Goal: Transaction & Acquisition: Subscribe to service/newsletter

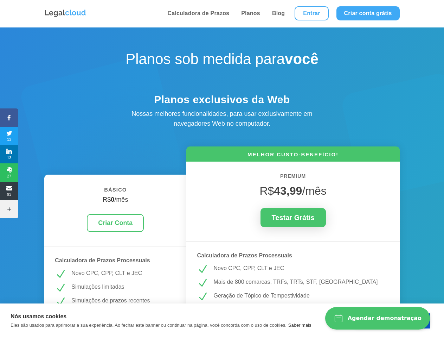
click at [9, 117] on icon at bounding box center [9, 118] width 18 height 6
click at [9, 136] on span "13" at bounding box center [9, 135] width 18 height 11
click at [9, 154] on span "13" at bounding box center [9, 153] width 18 height 11
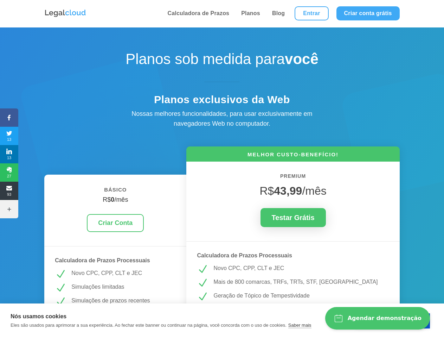
click at [9, 172] on span "27" at bounding box center [9, 172] width 18 height 11
click at [9, 191] on span "93" at bounding box center [9, 190] width 18 height 11
click at [9, 209] on icon at bounding box center [9, 209] width 18 height 6
